Goal: Task Accomplishment & Management: Complete application form

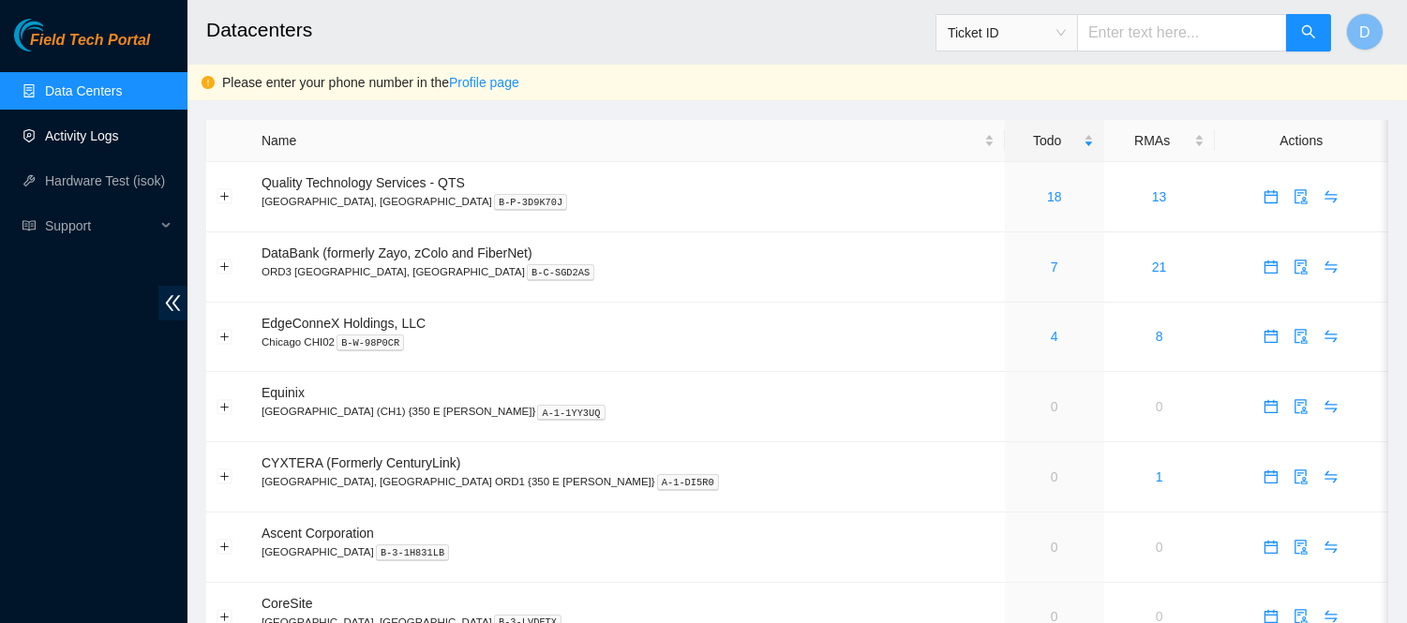
click at [105, 142] on link "Activity Logs" at bounding box center [82, 135] width 74 height 15
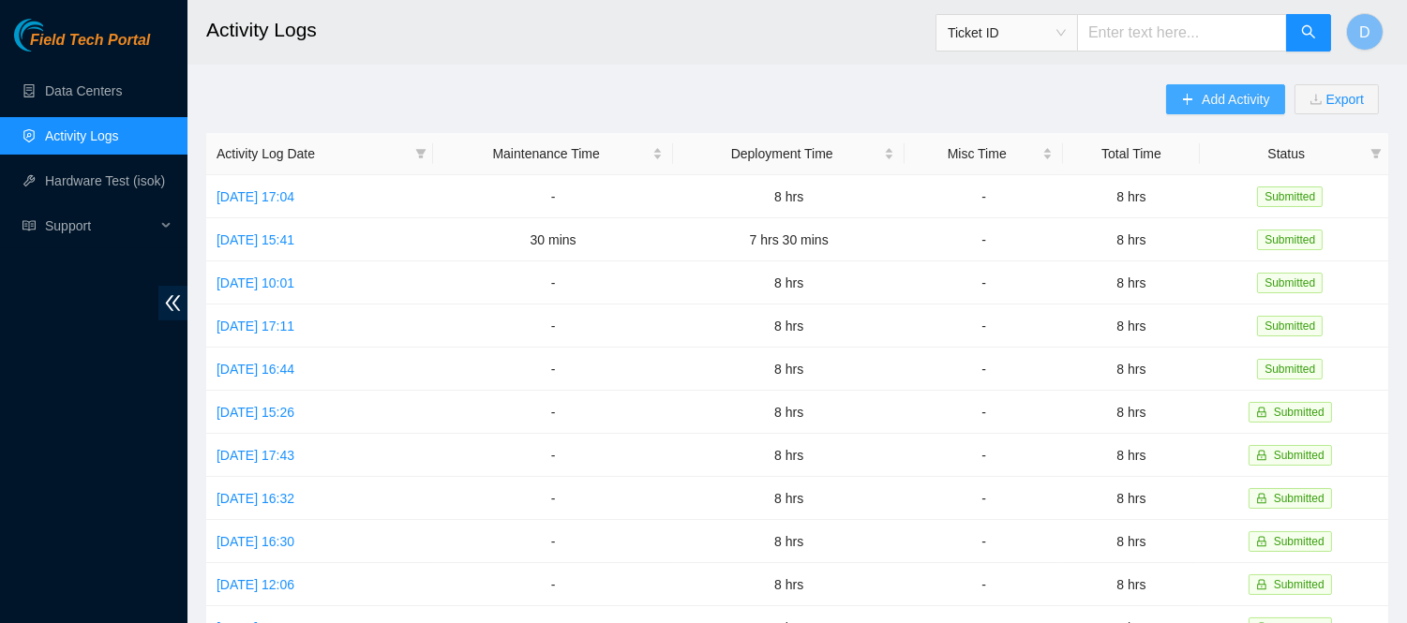
click at [1231, 101] on span "Add Activity" at bounding box center [1234, 99] width 67 height 21
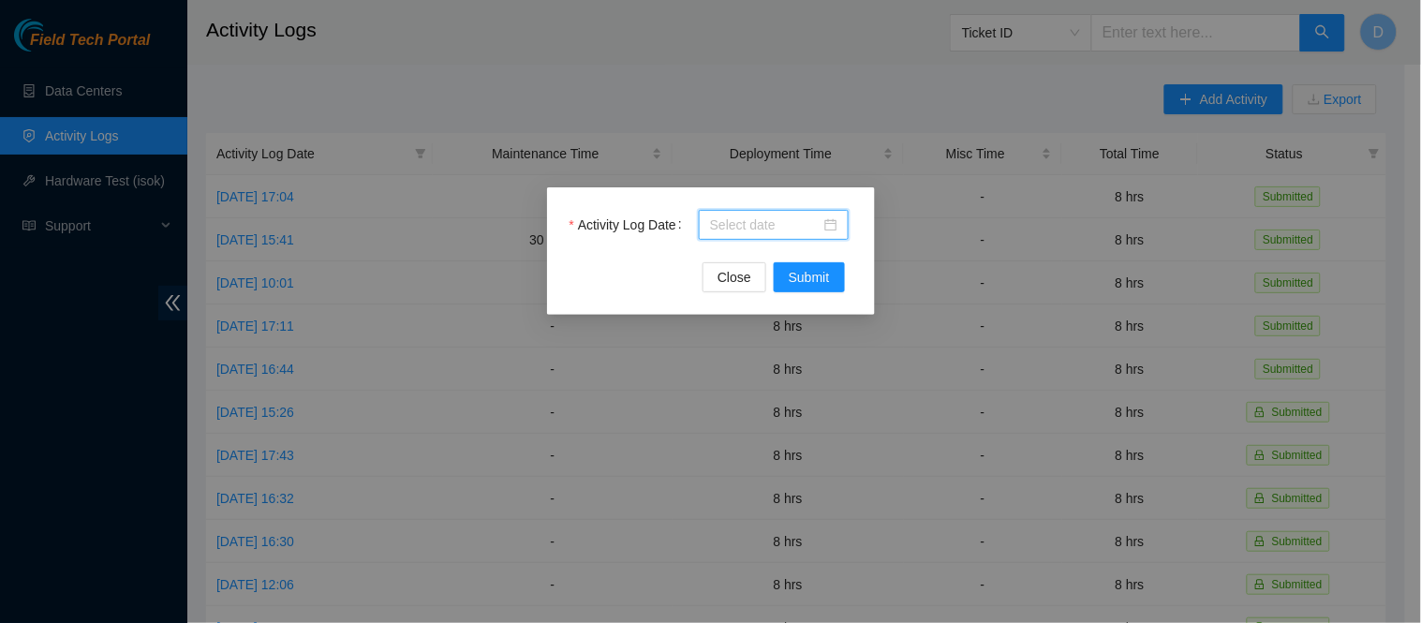
click at [757, 215] on input "Activity Log Date" at bounding box center [765, 225] width 111 height 21
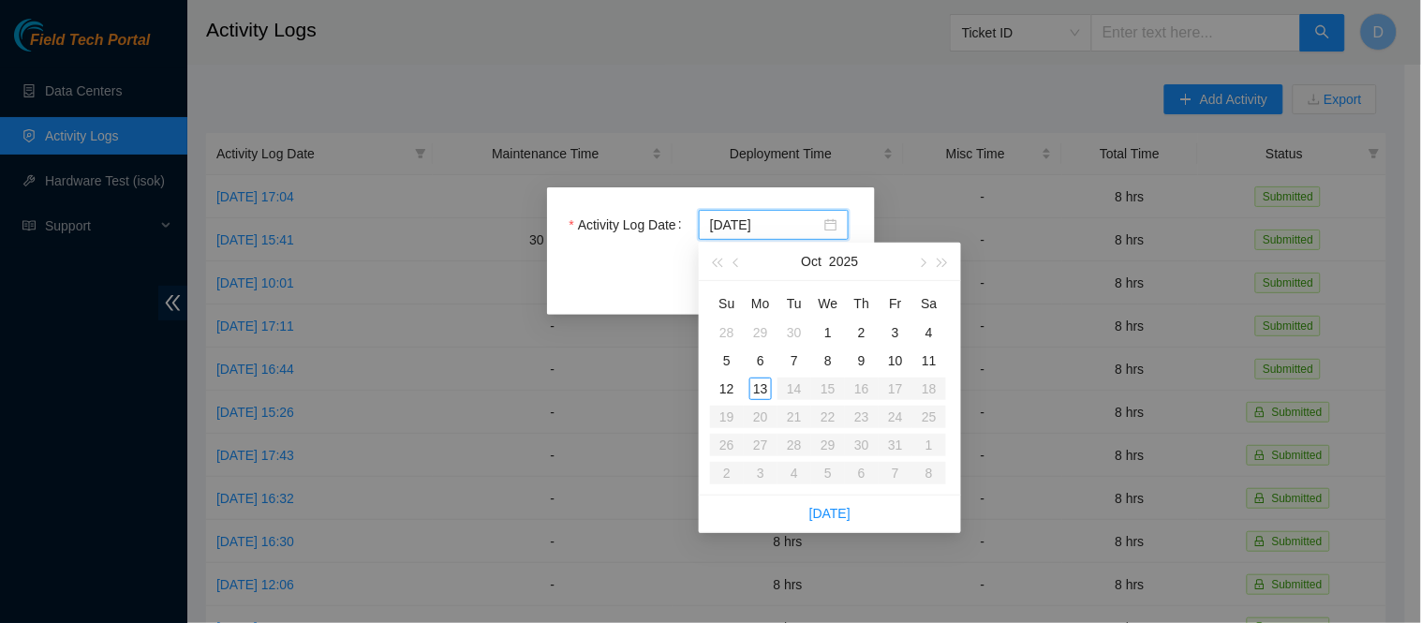
type input "2025-10-07"
type input "2025-10-13"
click at [761, 388] on div "13" at bounding box center [761, 389] width 22 height 22
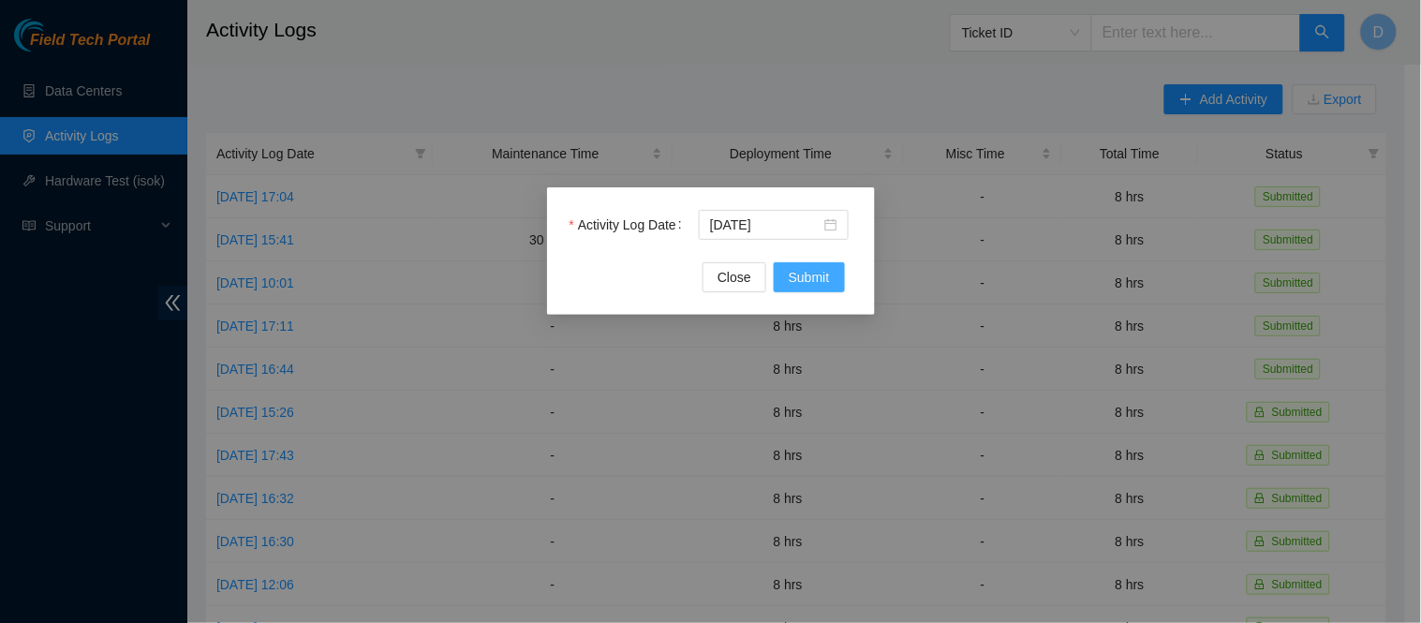
click at [813, 270] on span "Submit" at bounding box center [809, 277] width 41 height 21
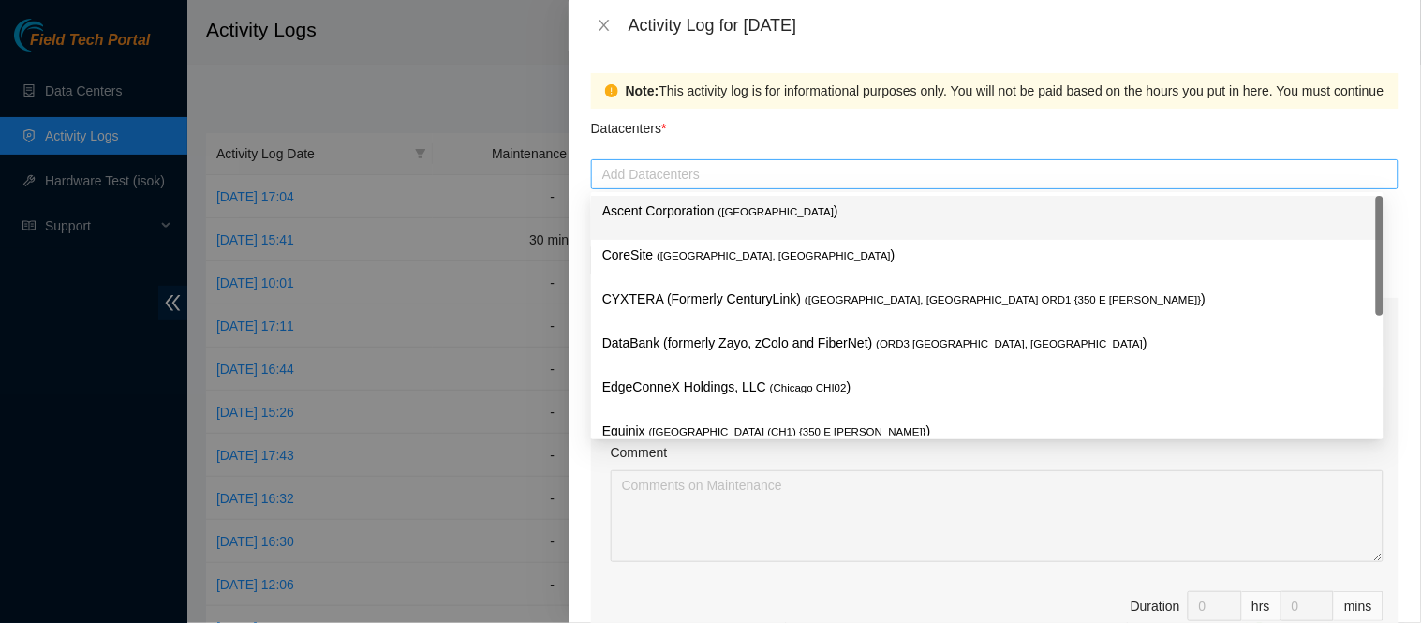
click at [723, 161] on div "Add Datacenters" at bounding box center [995, 174] width 808 height 30
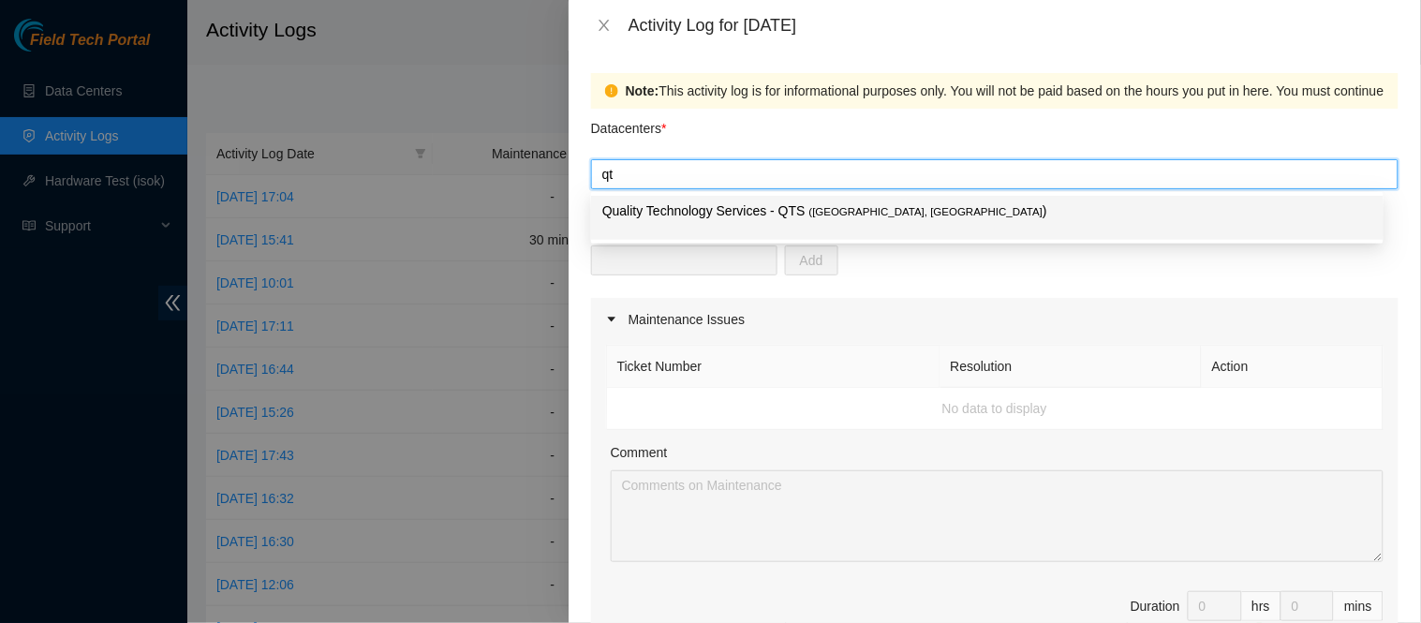
type input "qts"
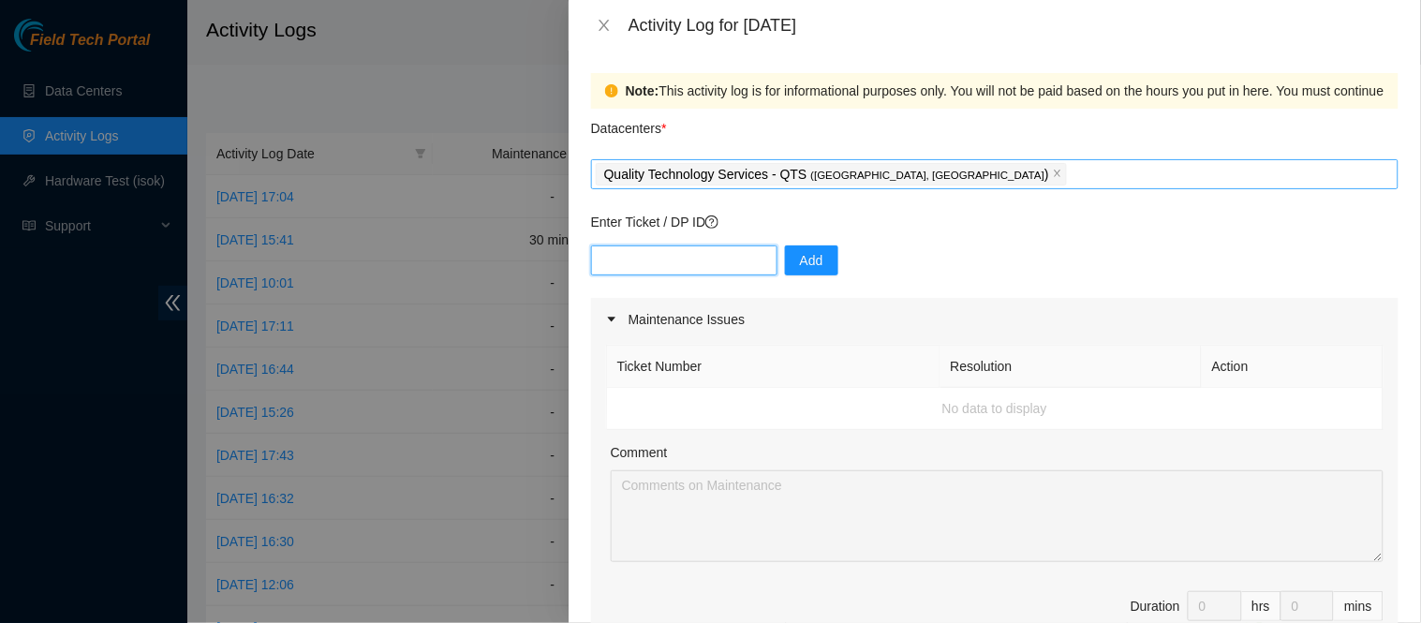
paste input "DP76036"
type input "DP76036"
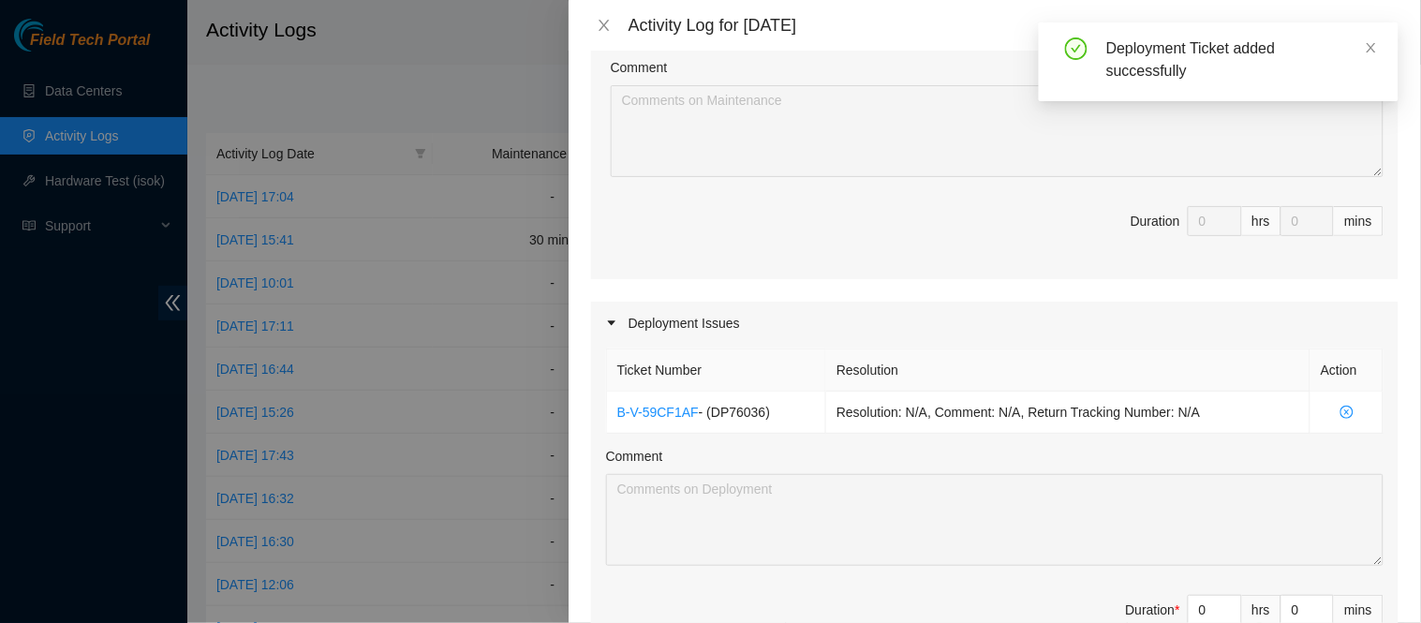
scroll to position [469, 0]
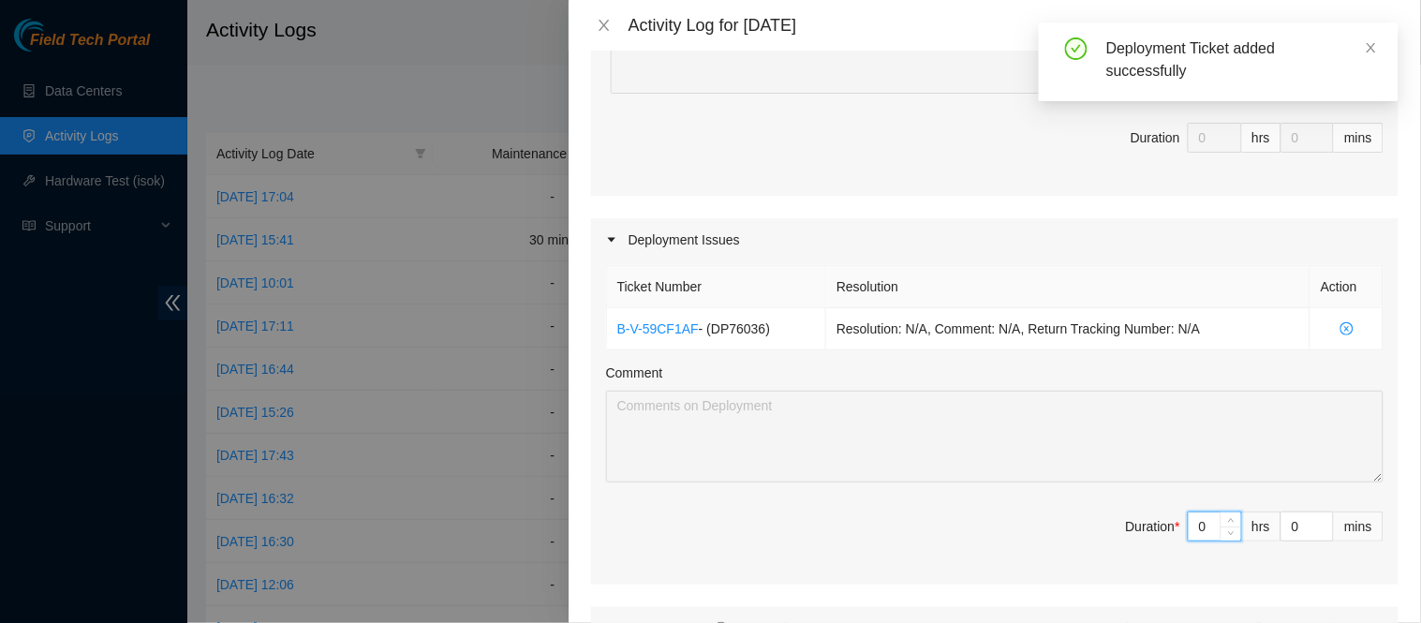
click at [1192, 529] on input "0" at bounding box center [1215, 527] width 52 height 28
type input "8"
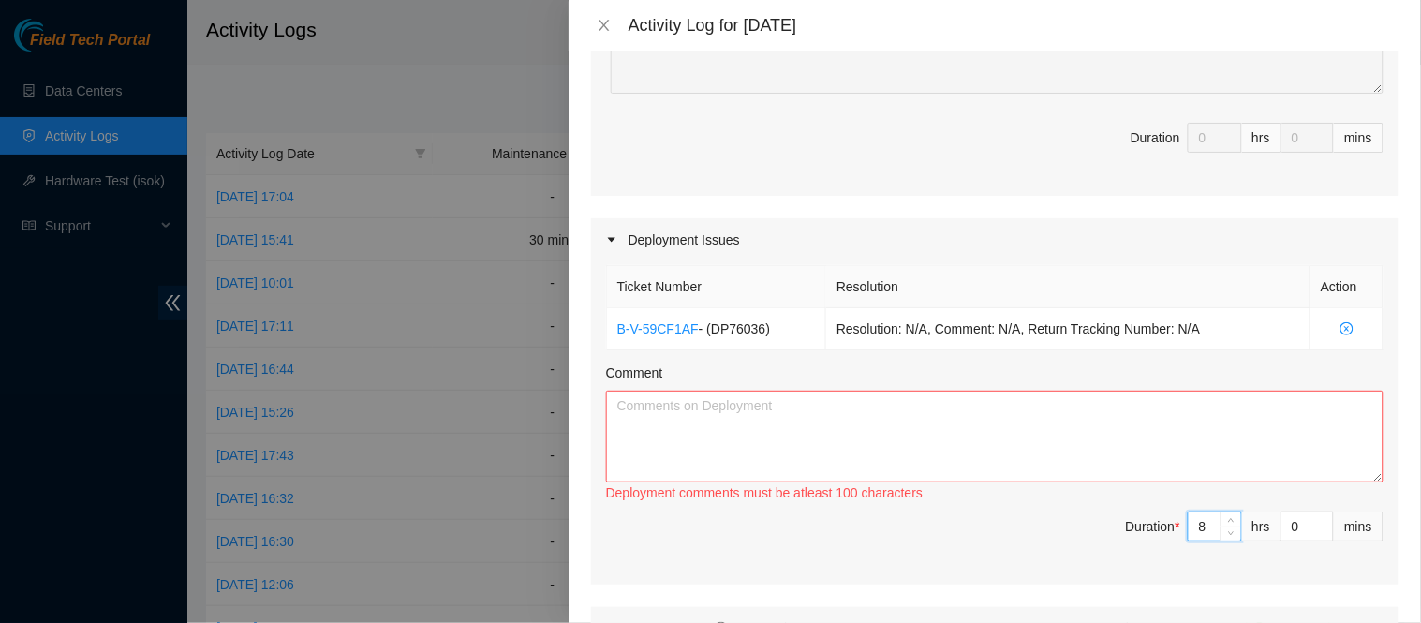
type input "8"
click at [1122, 456] on textarea "Comment" at bounding box center [995, 437] width 778 height 92
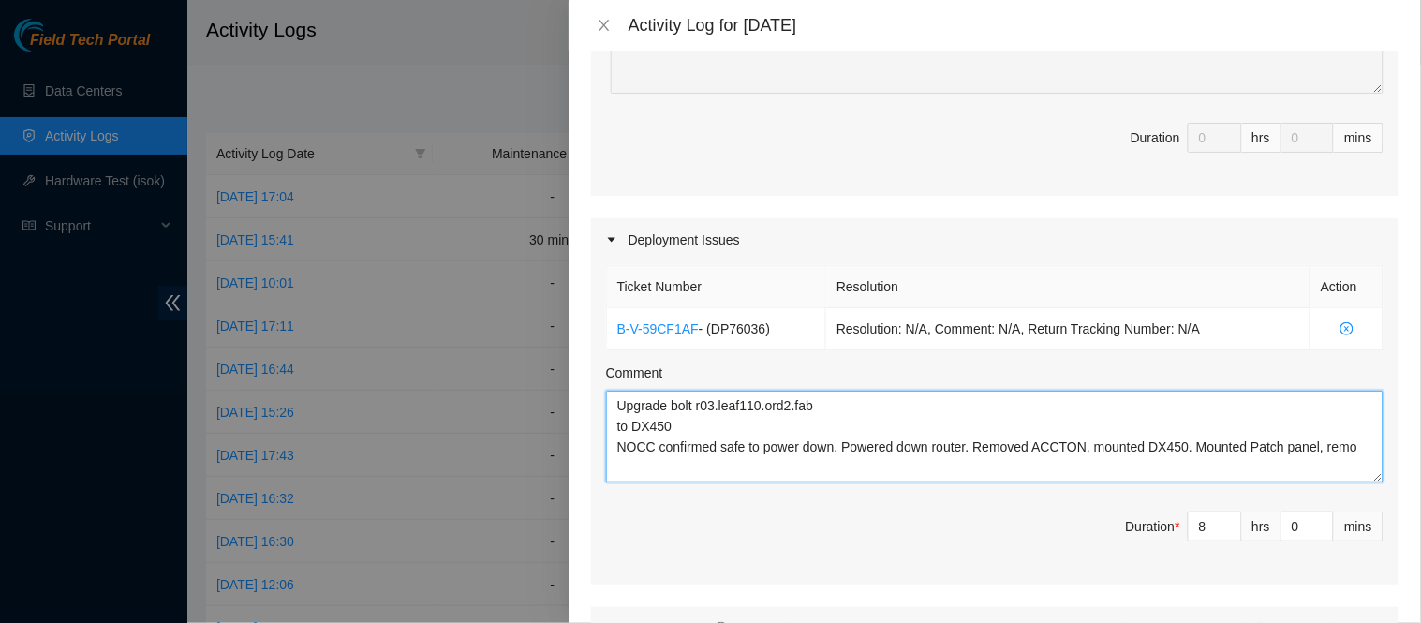
click at [973, 447] on textarea "Upgrade bolt r03.leaf110.ord2.fab to DX450 NOCC confirmed safe to power down. P…" at bounding box center [995, 437] width 778 height 92
click at [1211, 471] on textarea "Upgrade bolt r03.leaf110.ord2.fab to DX450 NOCC confirmed safe to power down. P…" at bounding box center [995, 437] width 778 height 92
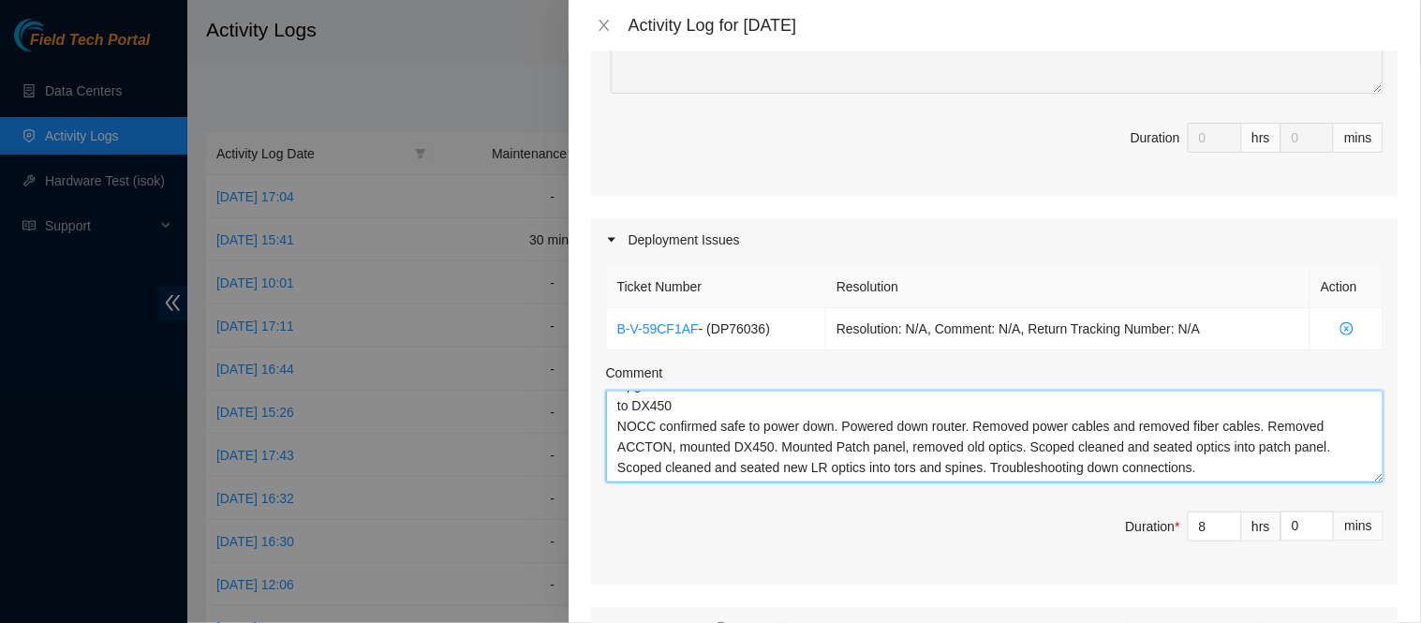
scroll to position [56, 0]
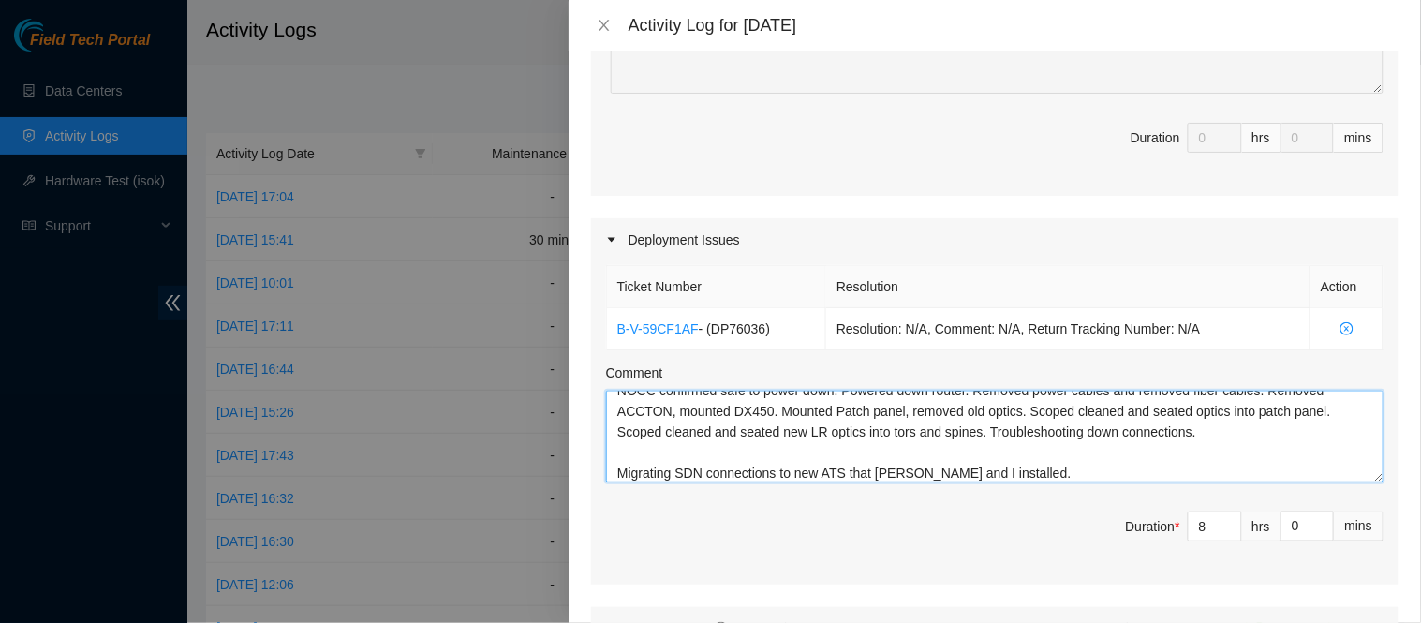
type textarea "Upgrade bolt r03.leaf110.ord2.fab to DX450 NOCC confirmed safe to power down. P…"
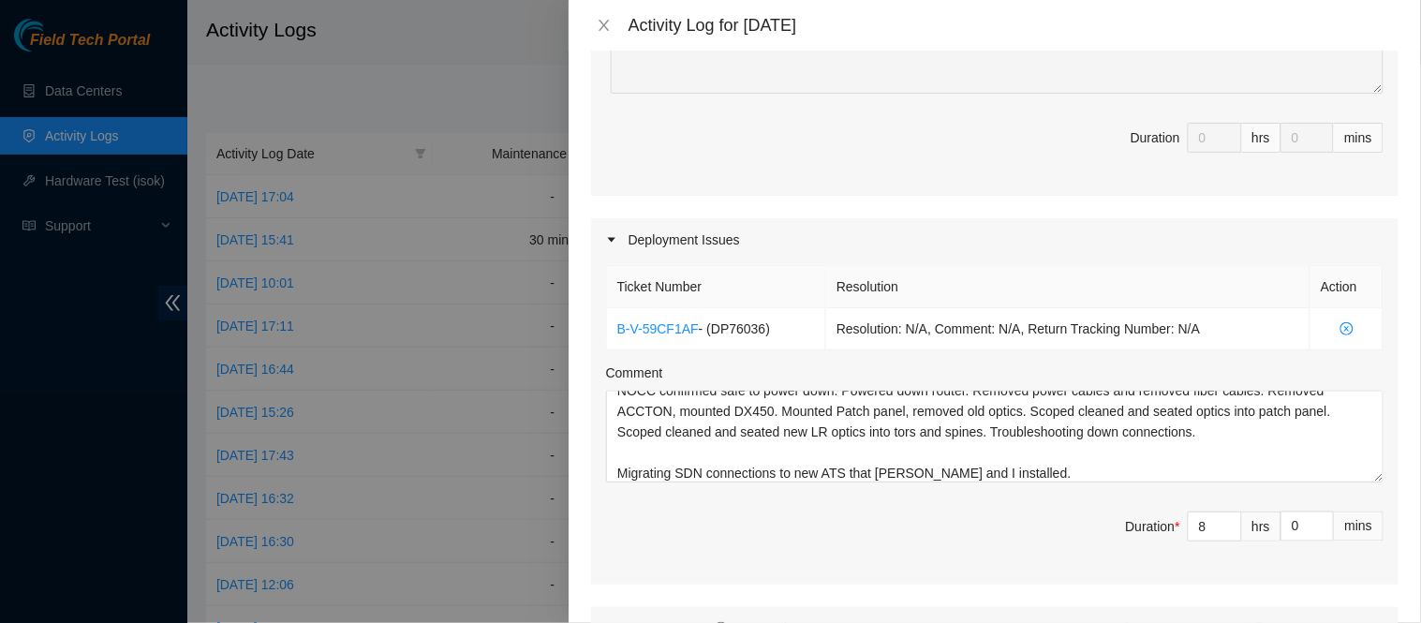
click at [782, 529] on span "Duration * 8 hrs 0 mins" at bounding box center [995, 538] width 778 height 52
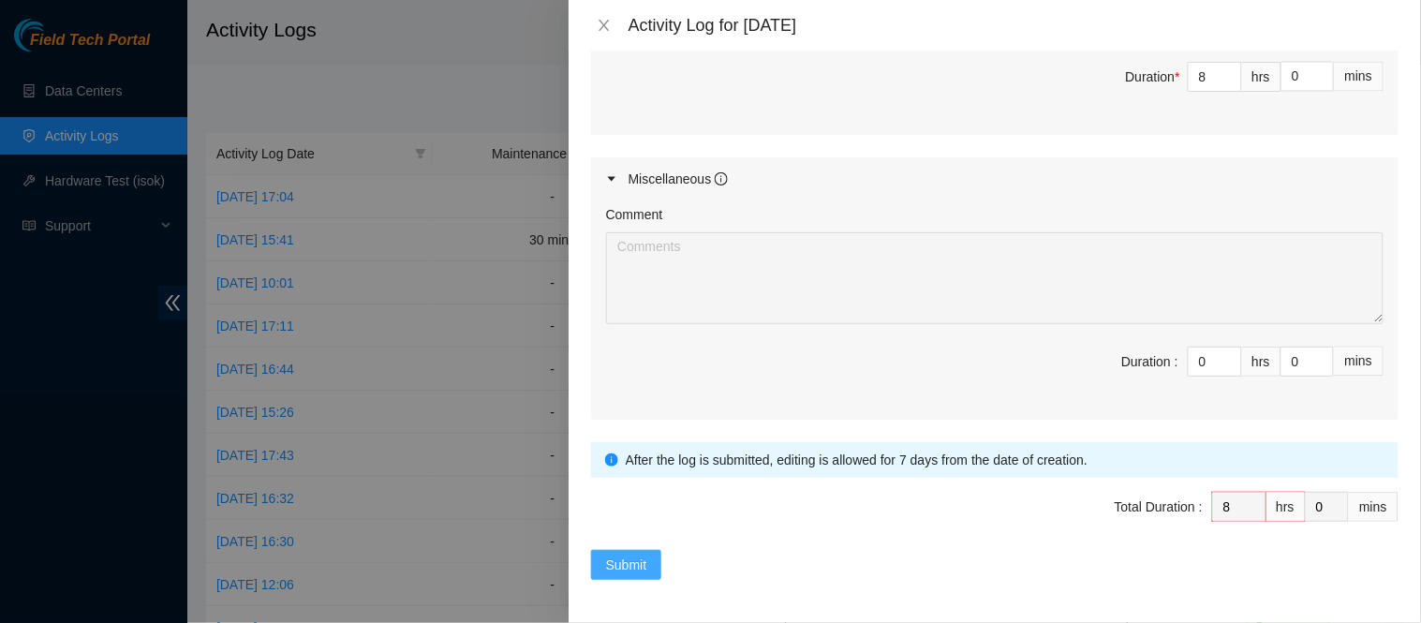
click at [621, 572] on span "Submit" at bounding box center [626, 565] width 41 height 21
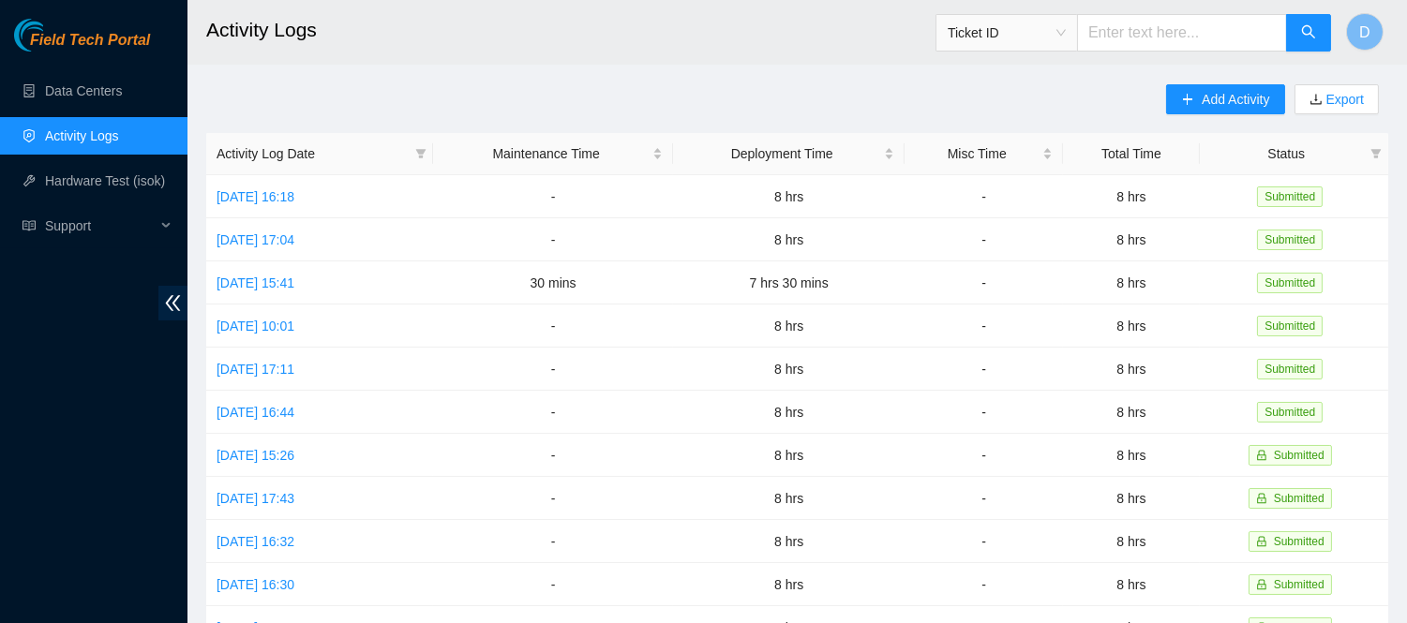
click at [757, 45] on h2 "Activity Logs" at bounding box center [685, 30] width 959 height 60
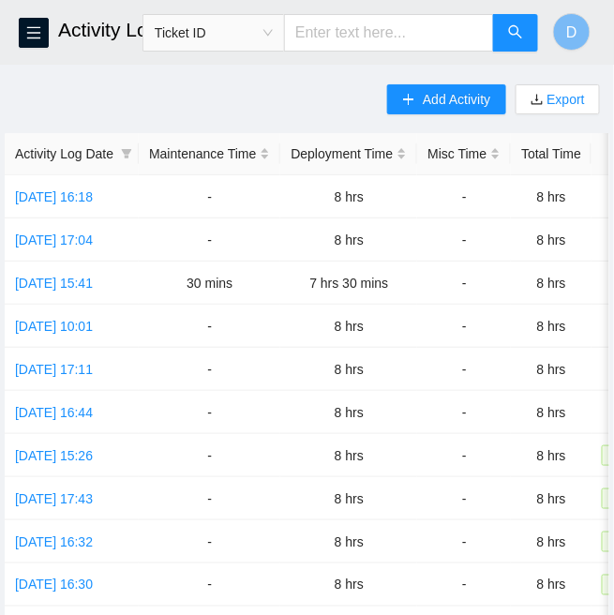
click at [582, 61] on div "D" at bounding box center [571, 33] width 37 height 60
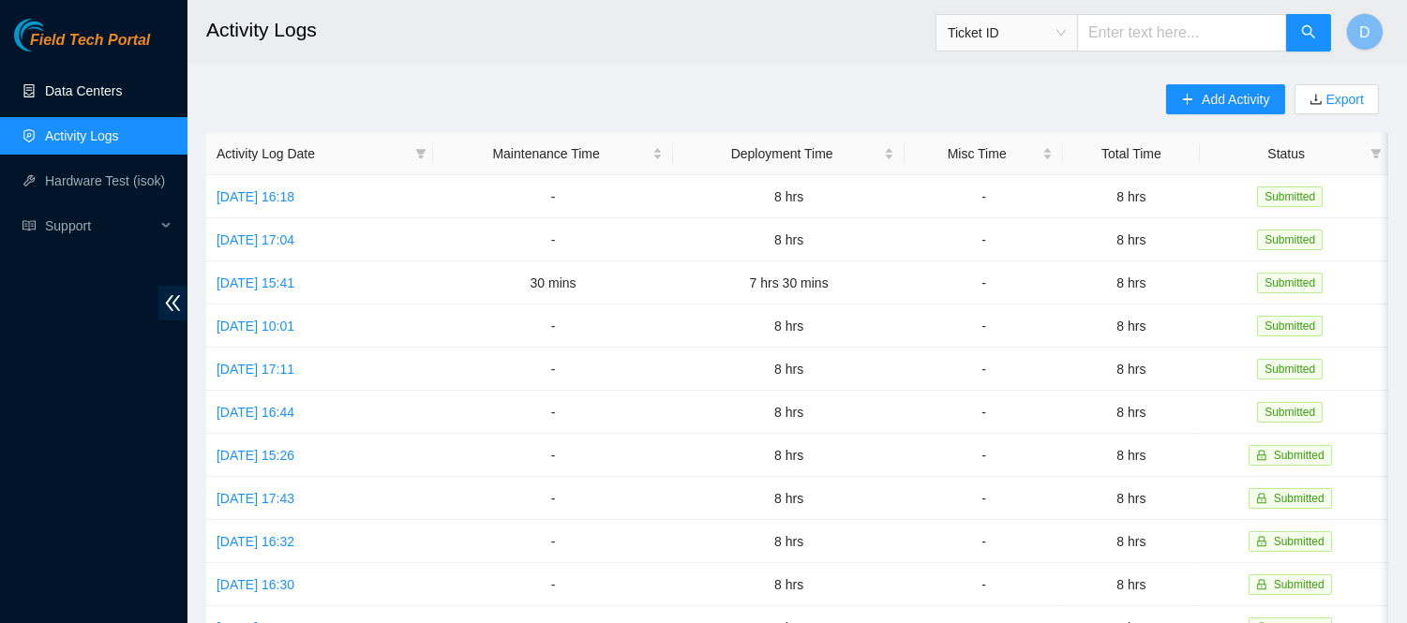
click at [85, 90] on link "Data Centers" at bounding box center [83, 90] width 77 height 15
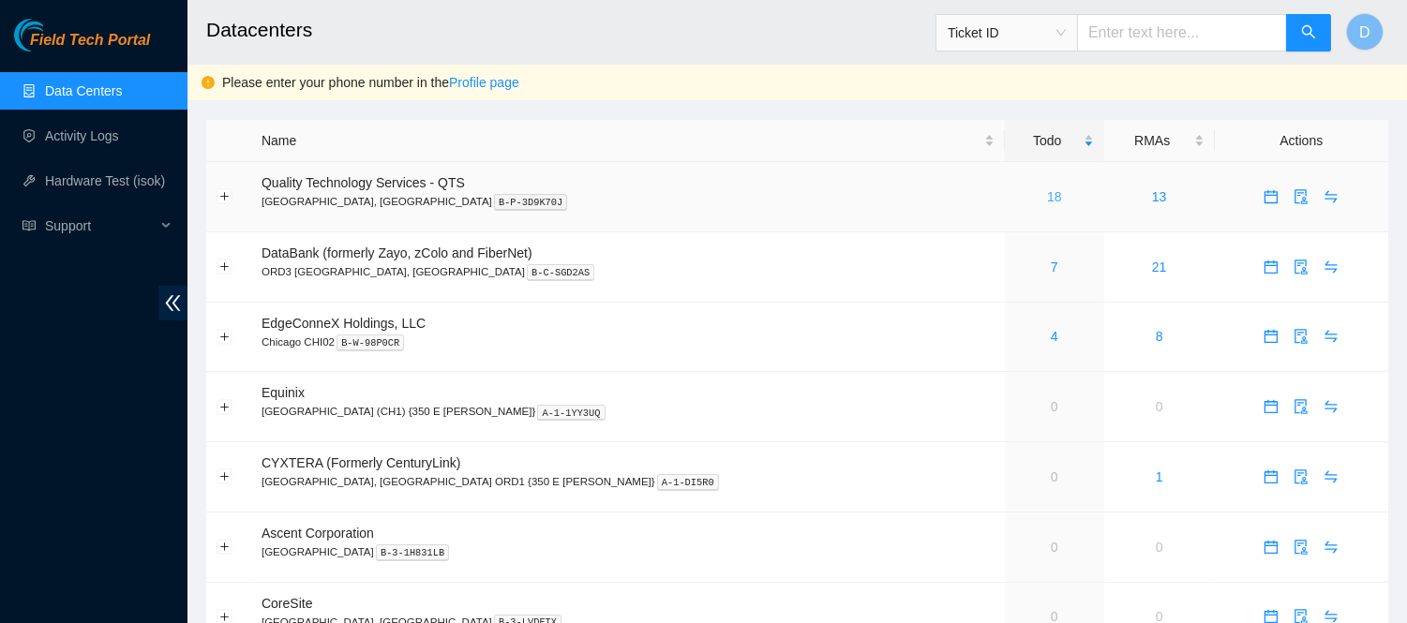
click at [1047, 192] on link "18" at bounding box center [1054, 196] width 15 height 15
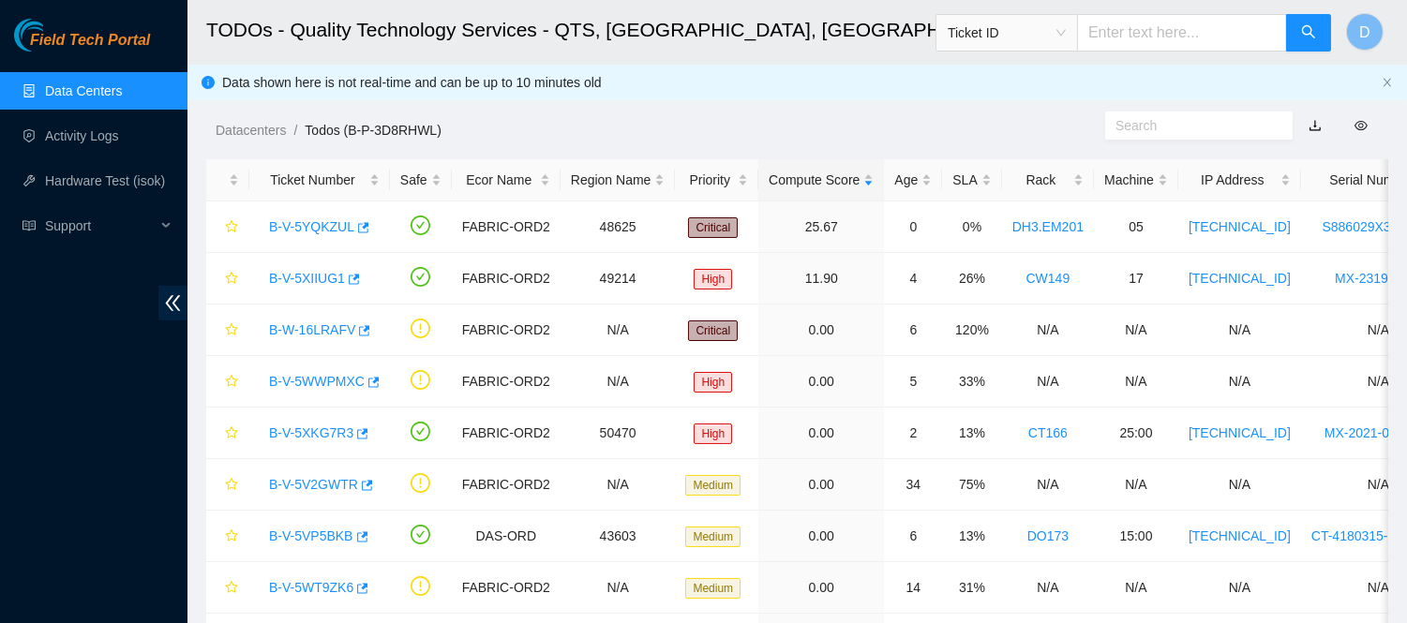
click at [741, 75] on div "Datacenters / Todos (B-P-3D8RHWL) /" at bounding box center [644, 88] width 915 height 105
click at [289, 234] on link "B-V-5YQKZUL" at bounding box center [311, 226] width 85 height 15
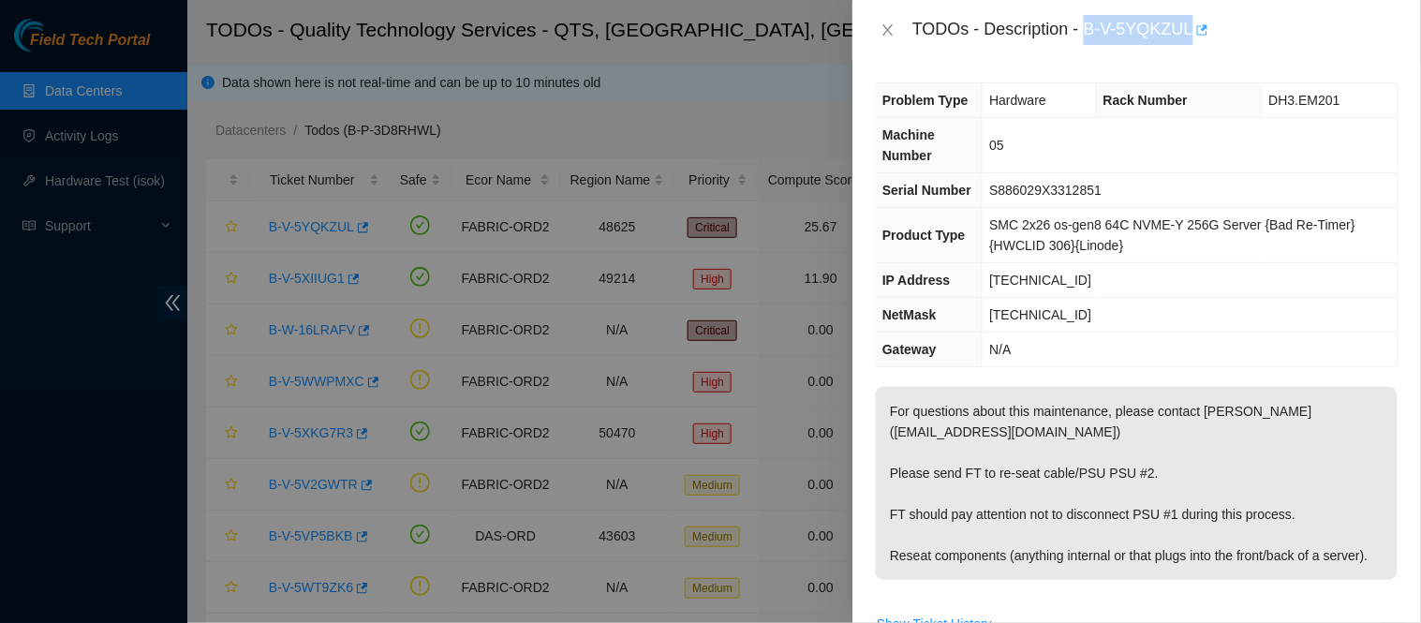
drag, startPoint x: 1048, startPoint y: 28, endPoint x: 1130, endPoint y: 30, distance: 82.5
click at [1130, 29] on div "TODOs - Description - B-V-5YQKZUL" at bounding box center [1156, 30] width 486 height 30
copy div "B-V-5YQKZUL"
click at [1186, 408] on p "For questions about this maintenance, please contact Gianna Motlasz (gmotlasz@a…" at bounding box center [1137, 483] width 522 height 193
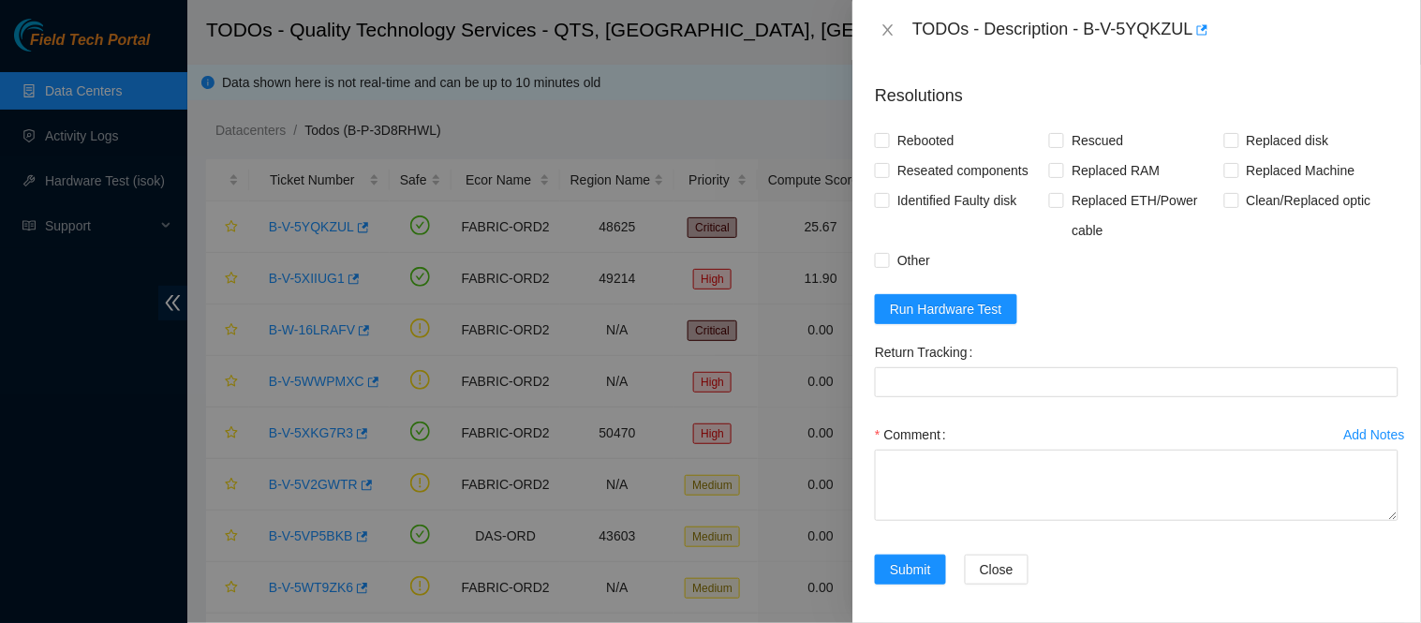
scroll to position [631, 0]
click at [929, 184] on span "Reseated components" at bounding box center [963, 171] width 146 height 30
click at [888, 177] on input "Reseated components" at bounding box center [881, 170] width 13 height 13
checkbox input "true"
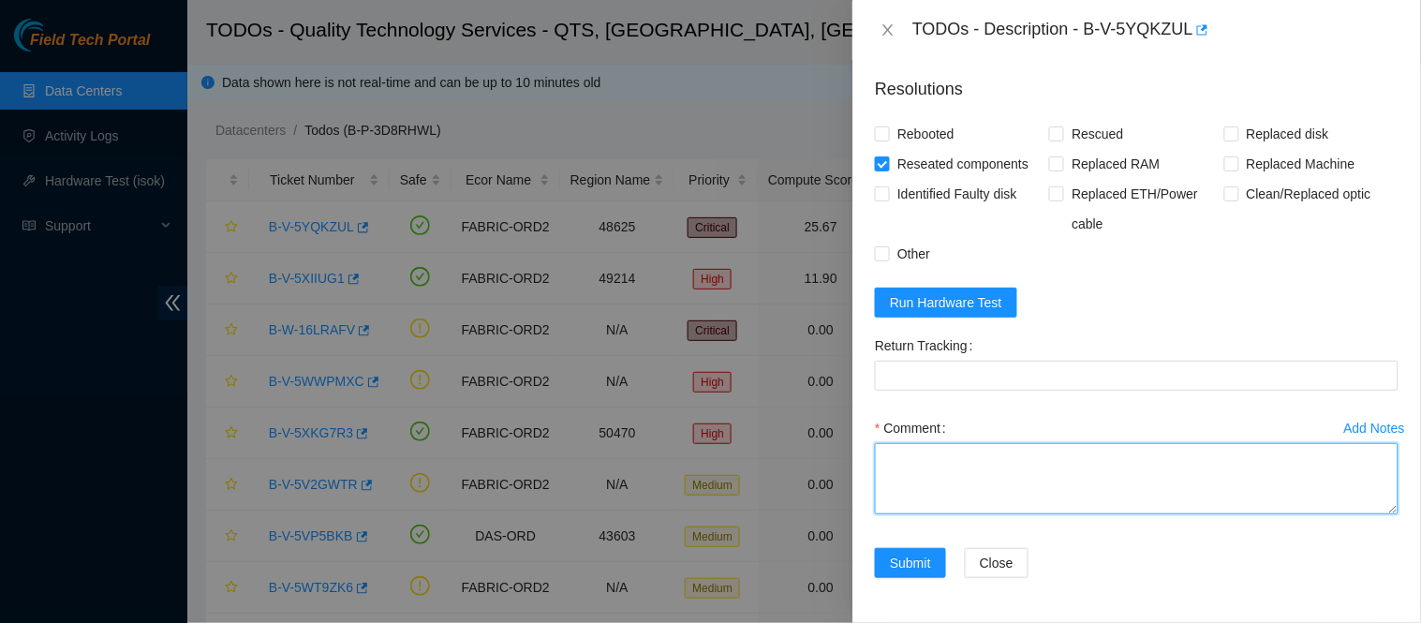
click at [1072, 480] on textarea "Comment" at bounding box center [1137, 478] width 524 height 71
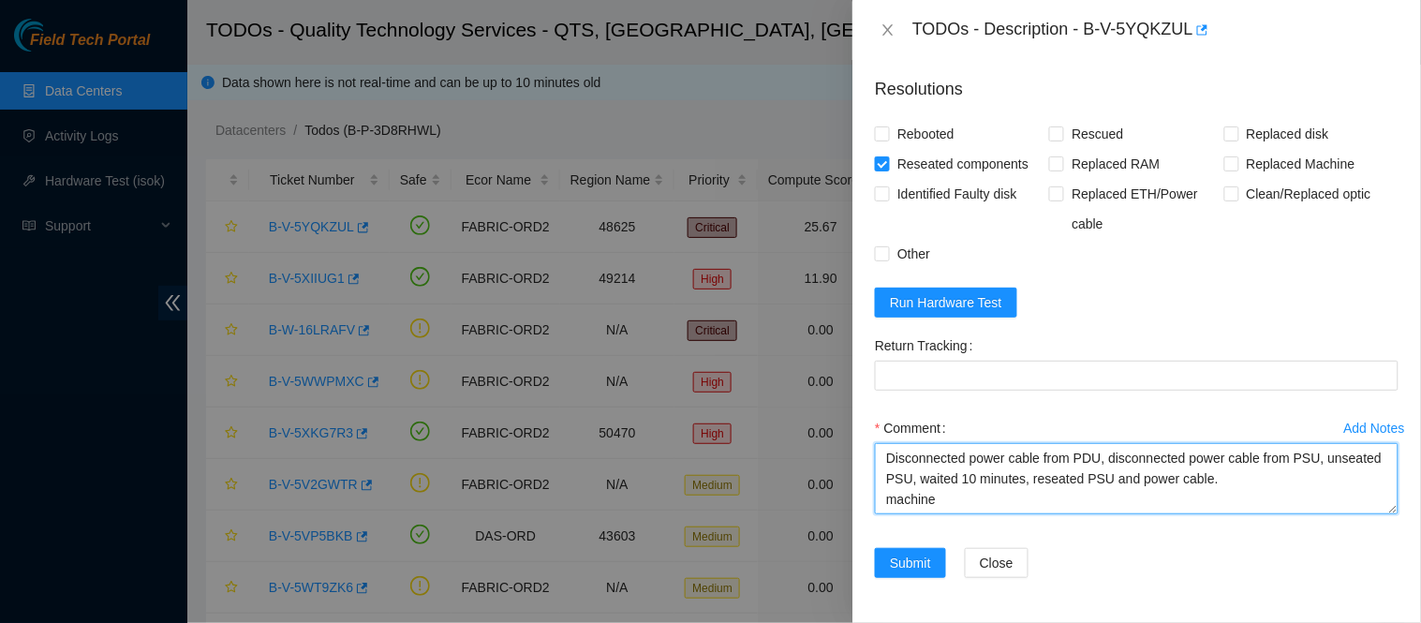
click at [1104, 507] on textarea "Disconnected power cable from PDU, disconnected power cable from PSU, unseated …" at bounding box center [1137, 478] width 524 height 71
type textarea "Disconnected power cable from PDU, disconnected power cable from PSU, unseated …"
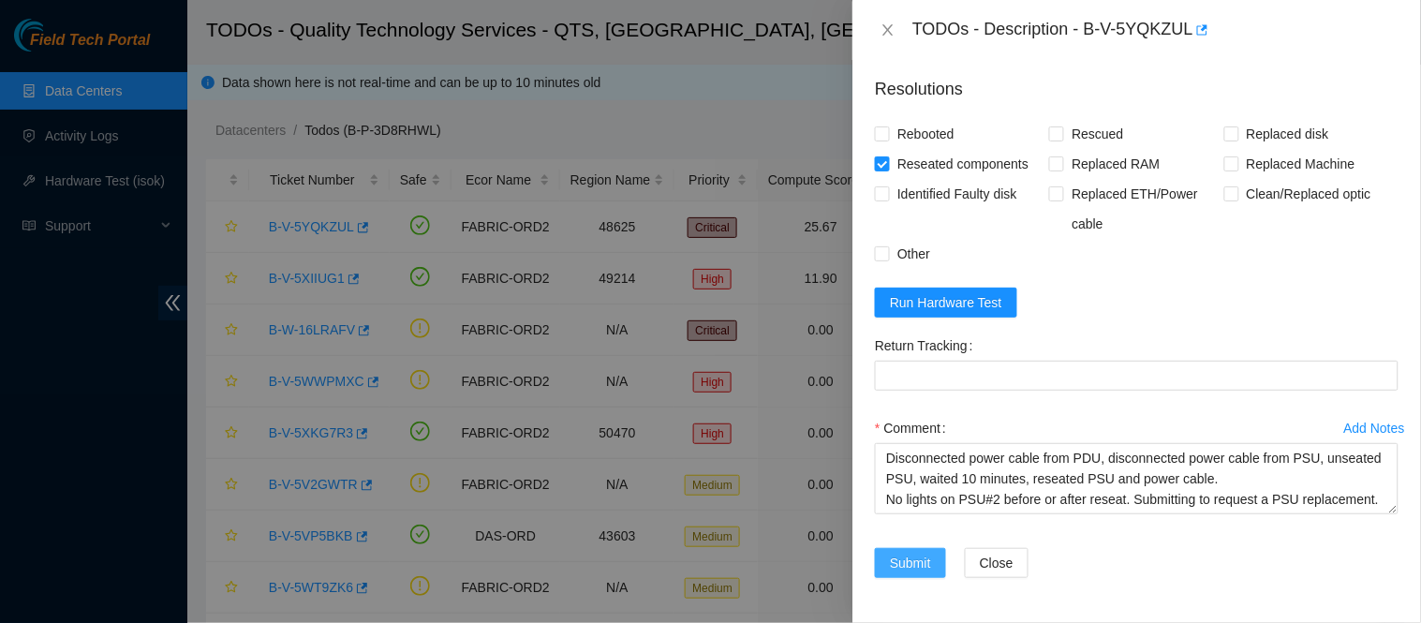
click at [911, 567] on span "Submit" at bounding box center [910, 563] width 41 height 21
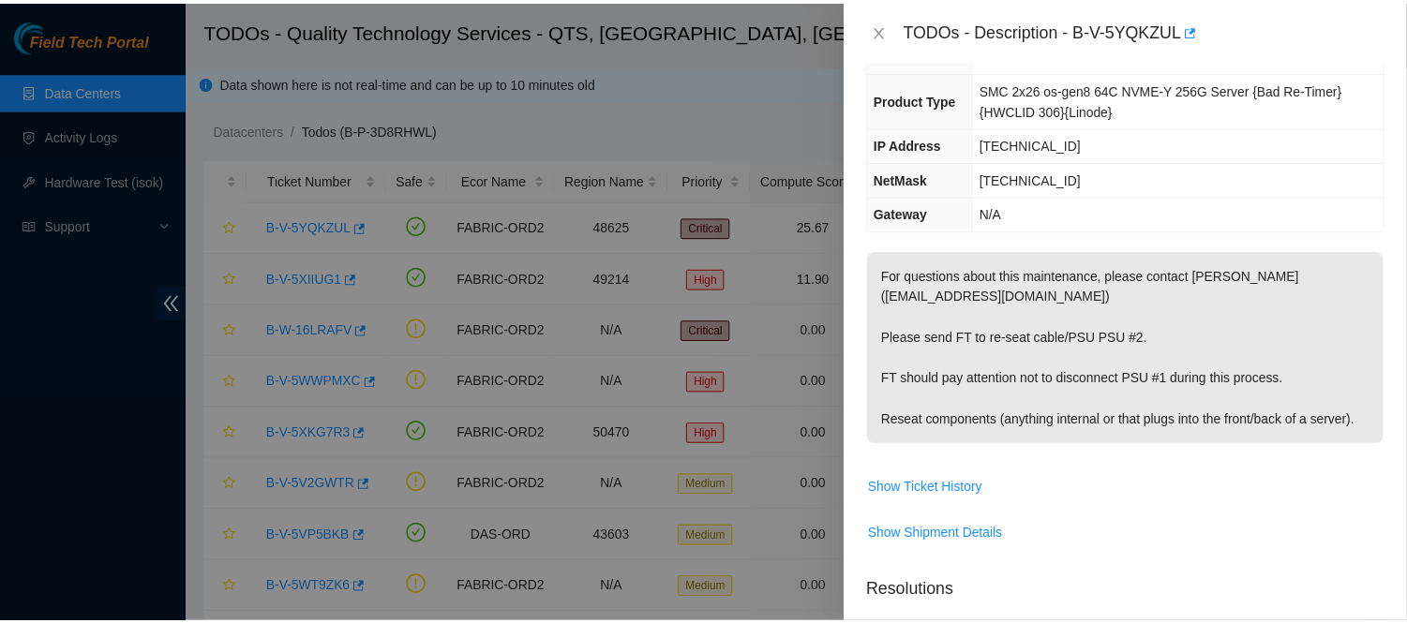
scroll to position [0, 0]
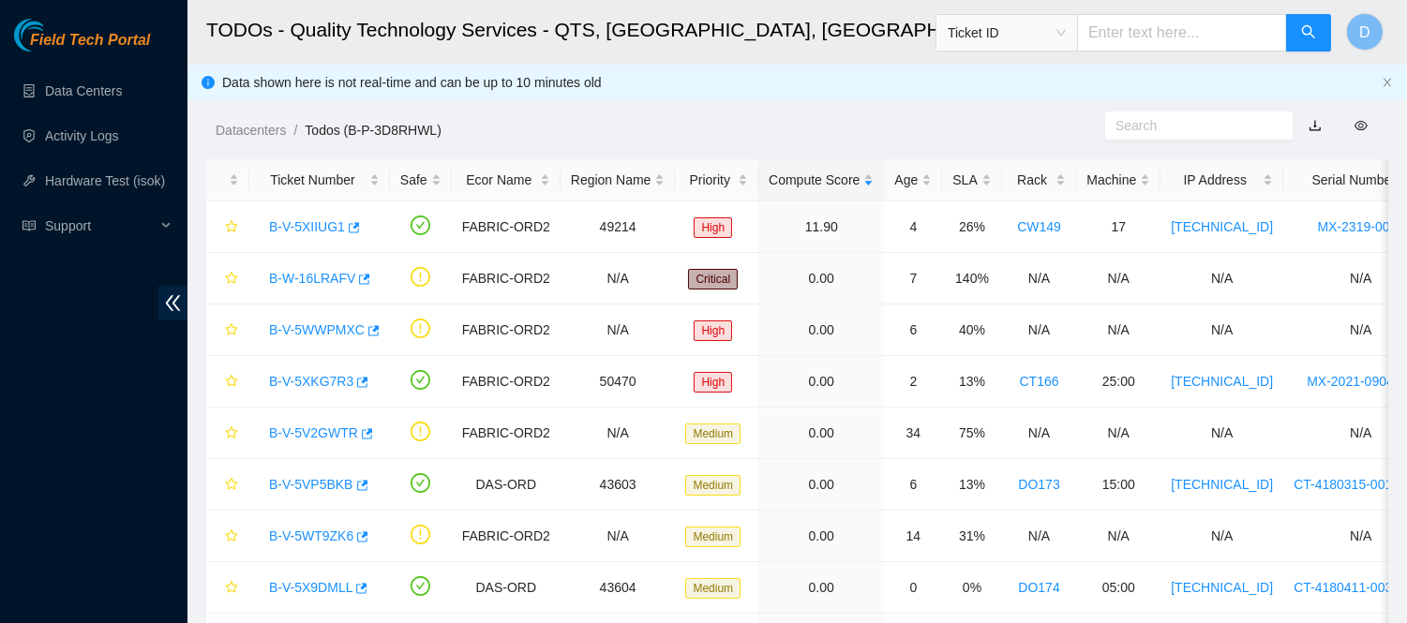
click at [1325, 84] on div "Data shown here is not real-time and can be up to 10 minutes old" at bounding box center [798, 82] width 1152 height 21
click at [316, 278] on link "B-W-16LRAFV" at bounding box center [312, 278] width 86 height 15
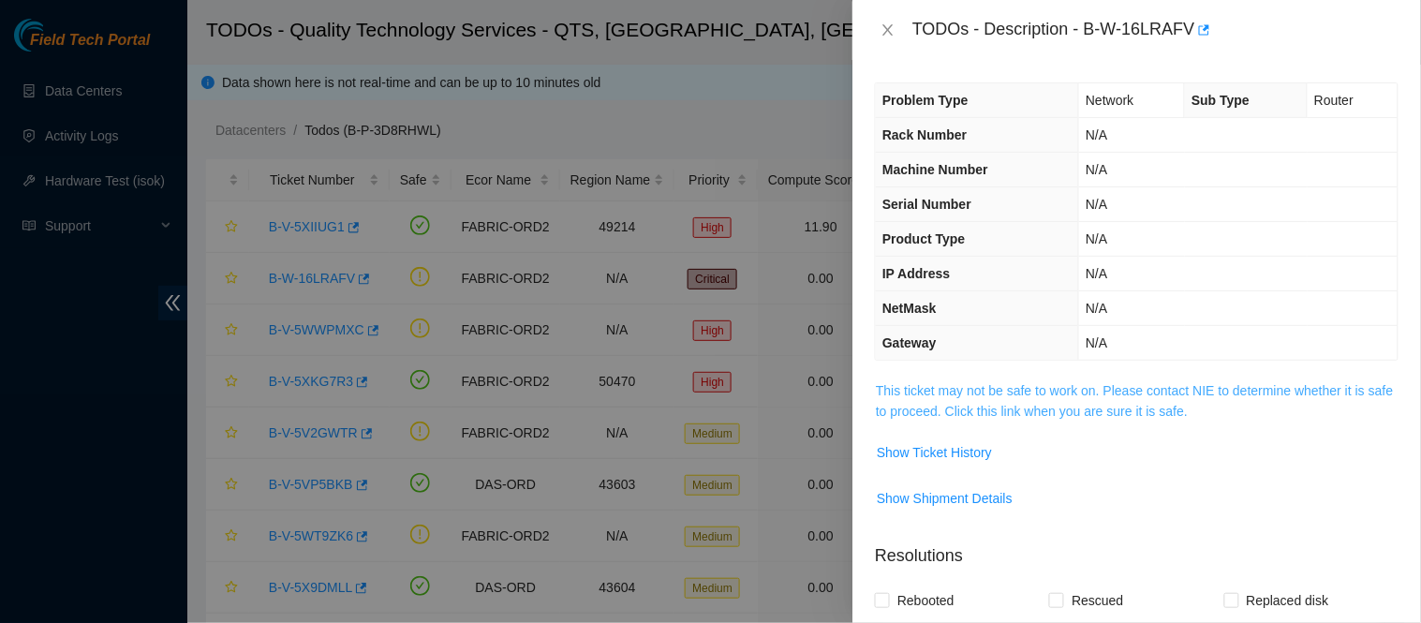
click at [991, 395] on link "This ticket may not be safe to work on. Please contact NIE to determine whether…" at bounding box center [1134, 401] width 517 height 36
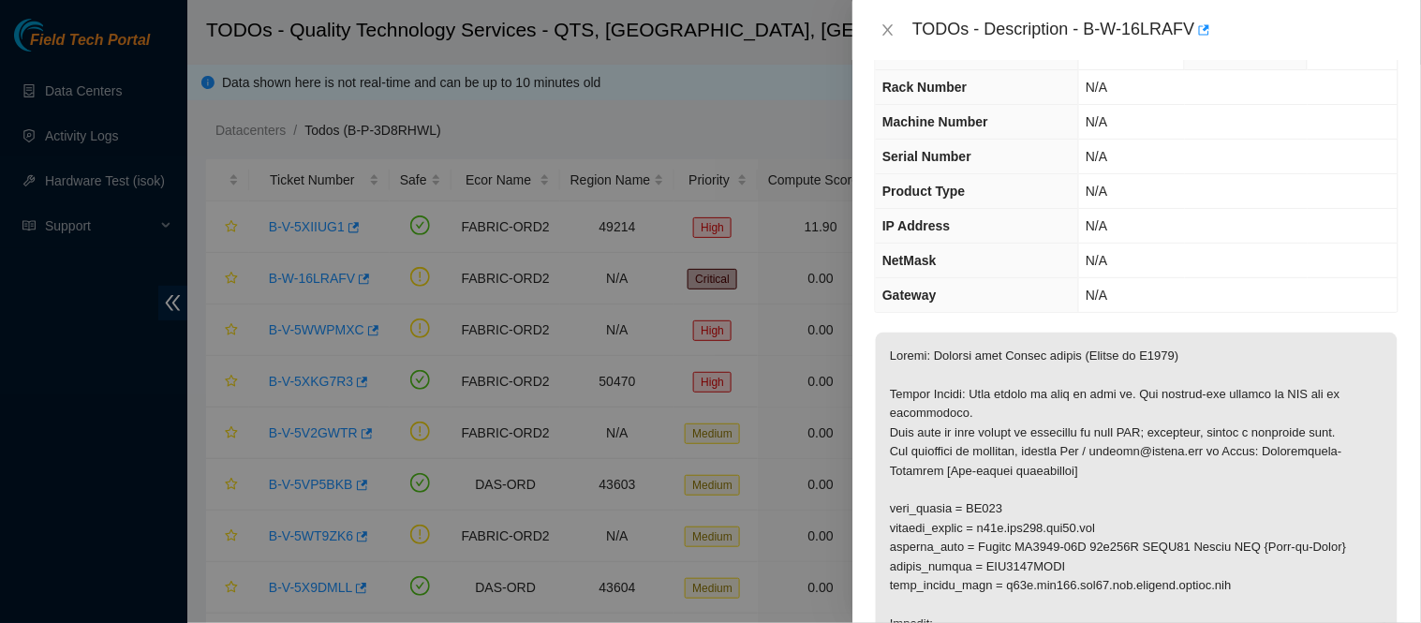
scroll to position [67, 0]
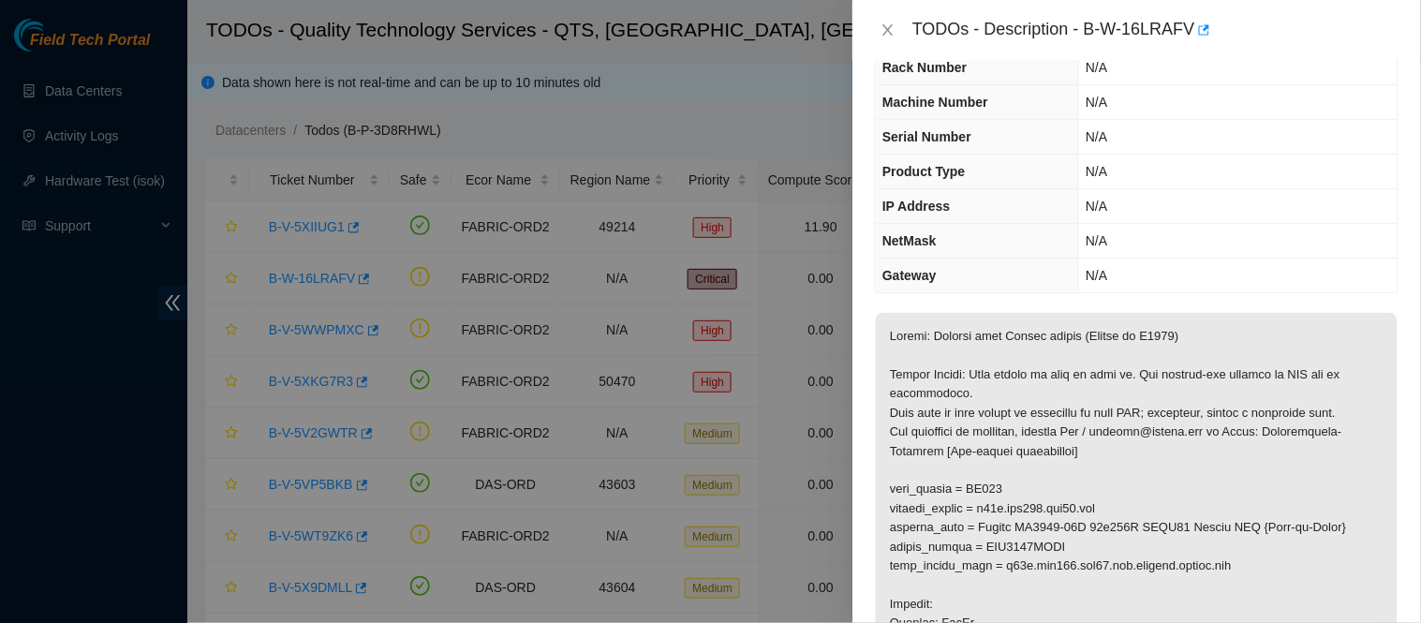
click at [1394, 135] on div "Problem Type Network Sub Type Router Rack Number N/A Machine Number N/A Serial …" at bounding box center [1137, 341] width 569 height 563
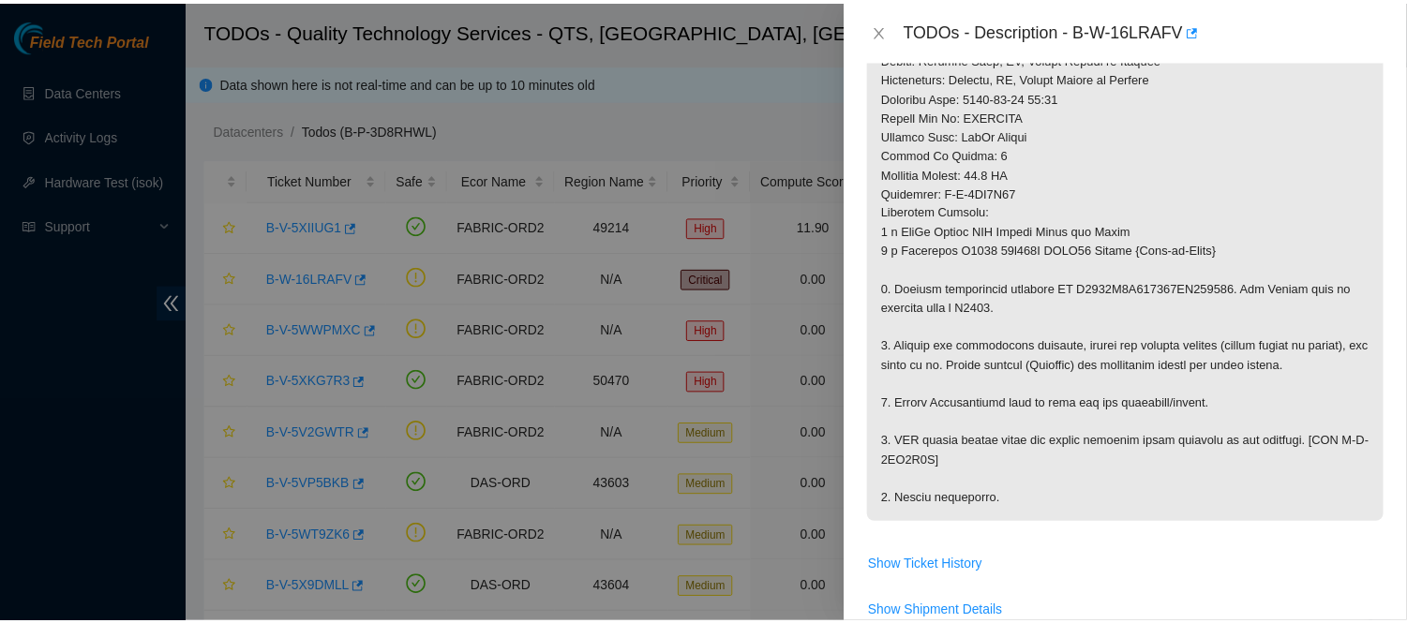
scroll to position [729, 0]
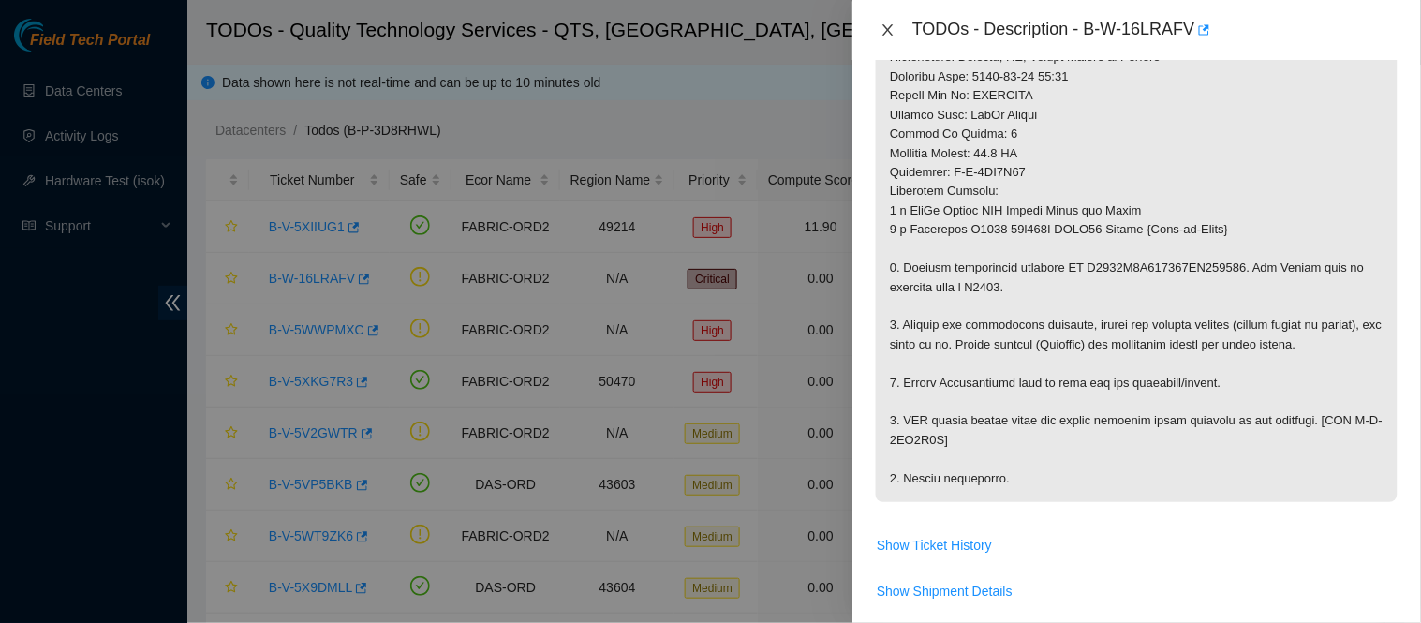
click at [886, 26] on icon "close" at bounding box center [889, 29] width 10 height 11
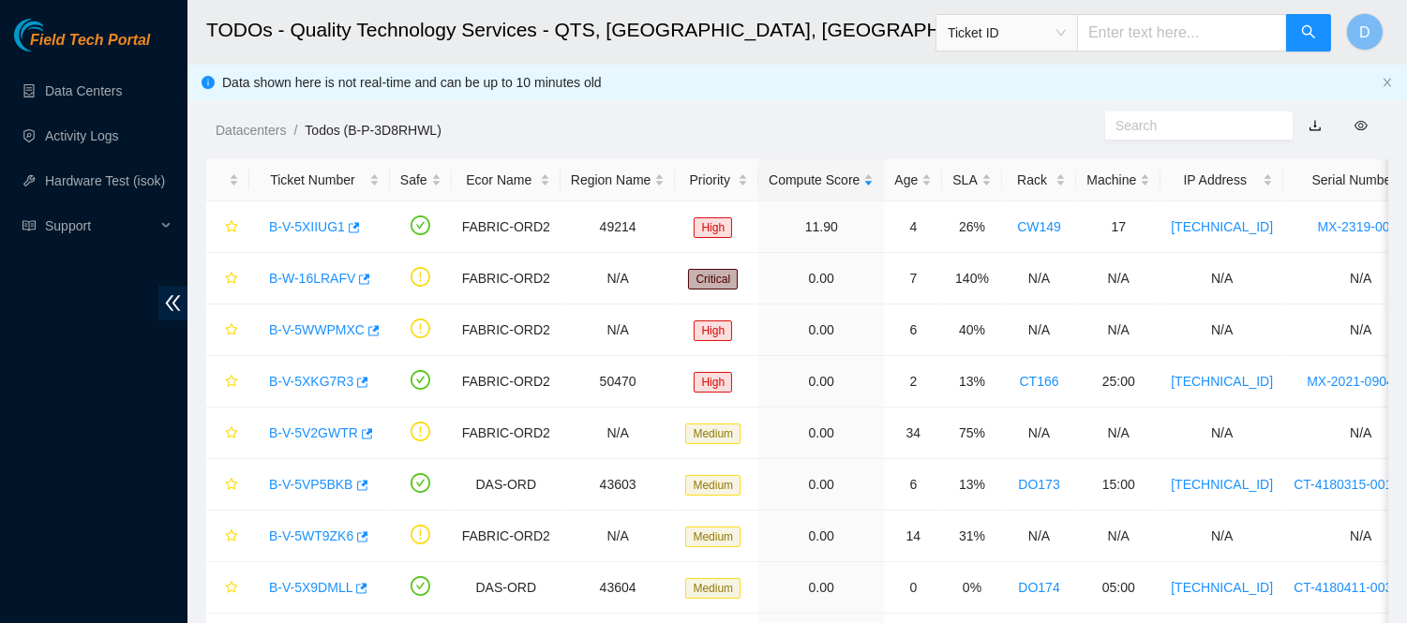
scroll to position [466, 0]
click at [753, 73] on body "Field Tech Portal Data Centers Activity Logs Hardware Test (isok) Support TODOs…" at bounding box center [703, 311] width 1407 height 623
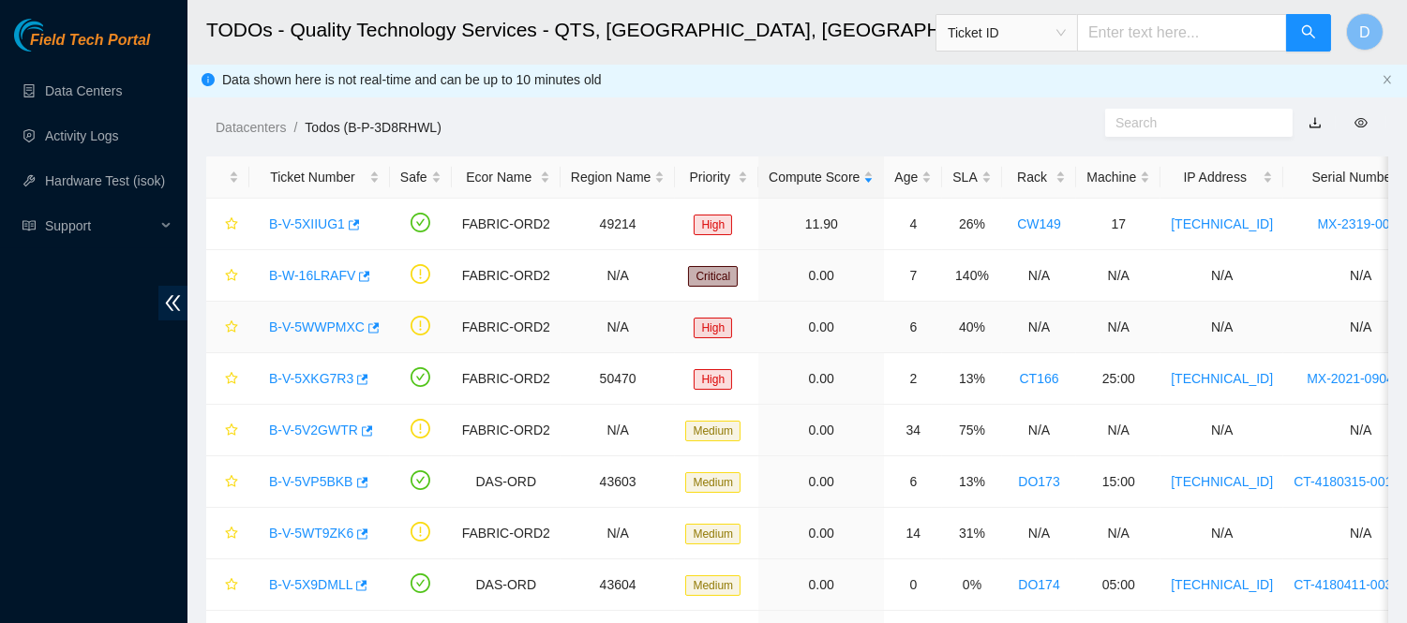
scroll to position [0, 0]
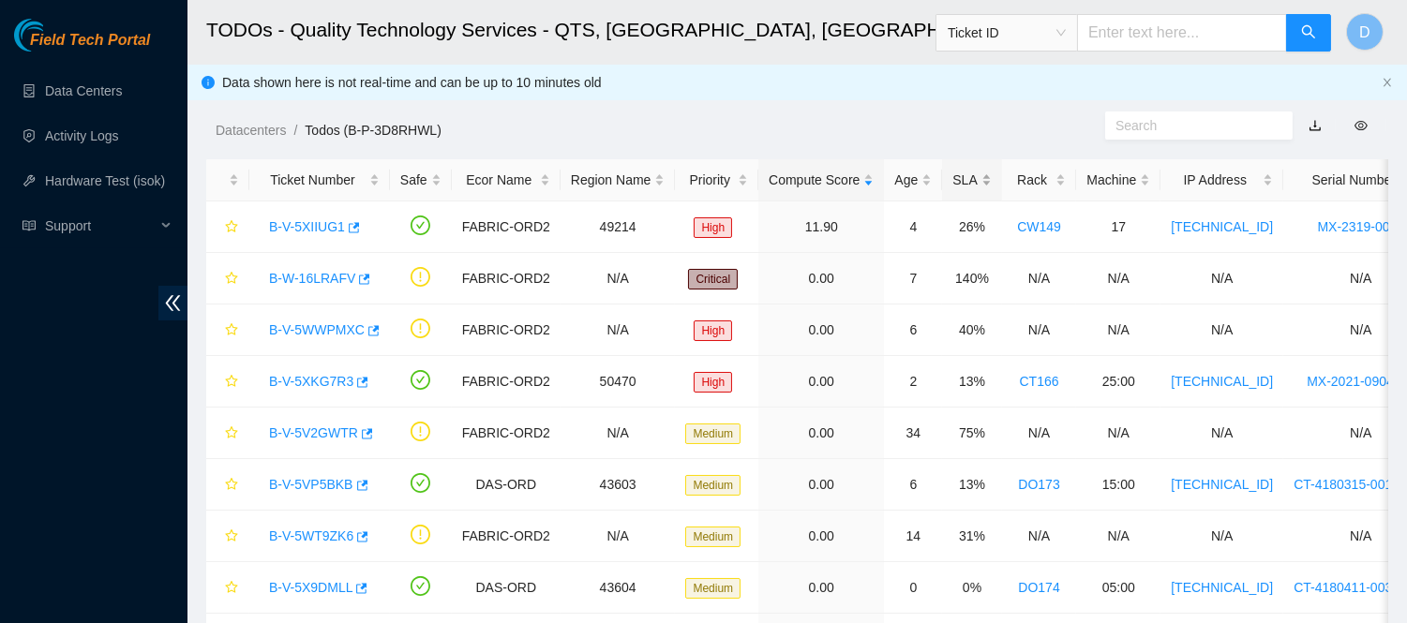
click at [953, 182] on div "SLA" at bounding box center [971, 180] width 38 height 21
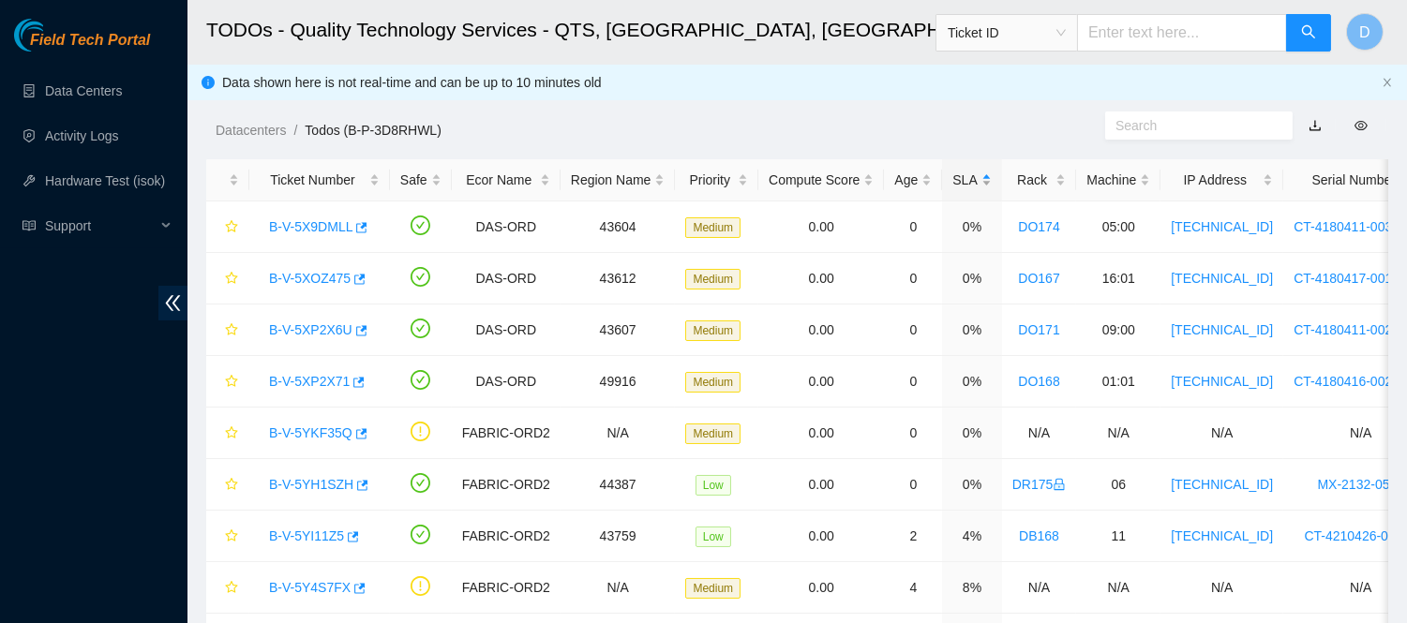
click at [957, 184] on div "SLA" at bounding box center [971, 180] width 38 height 21
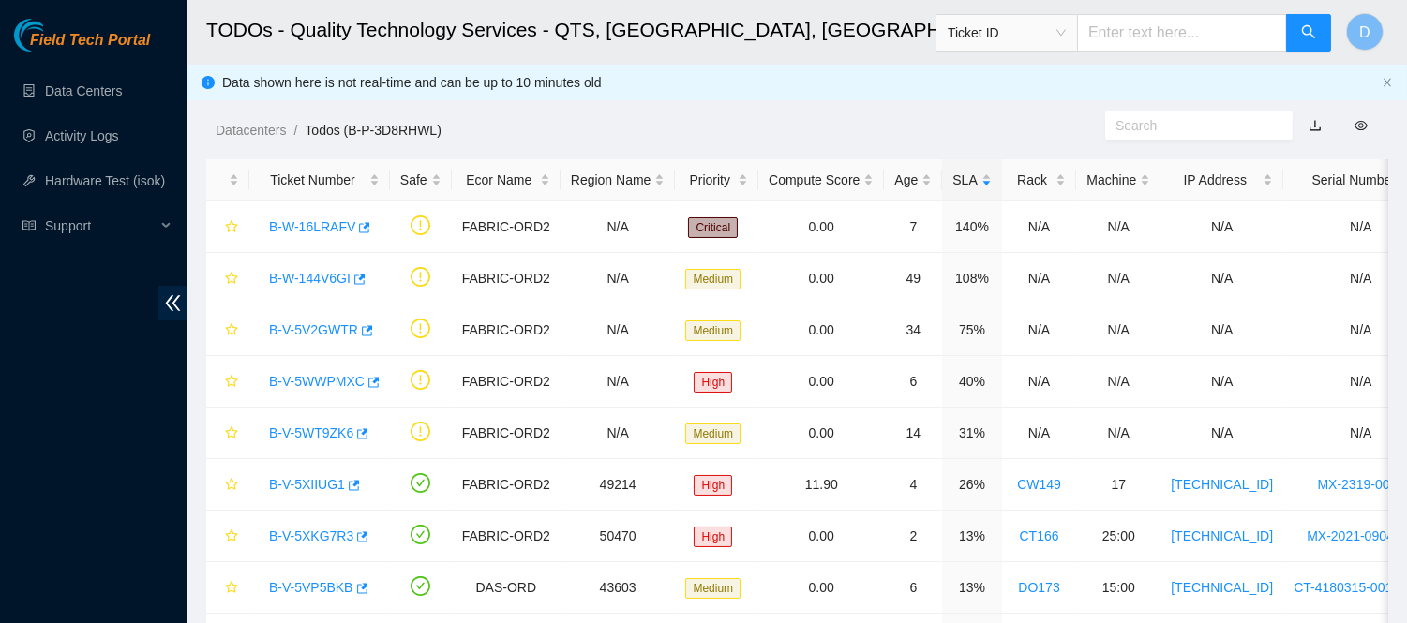
click at [1394, 135] on div at bounding box center [1254, 126] width 305 height 30
